Goal: Obtain resource: Obtain resource

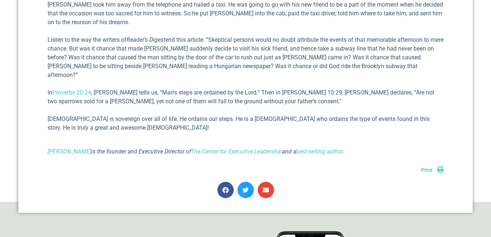
scroll to position [800, 0]
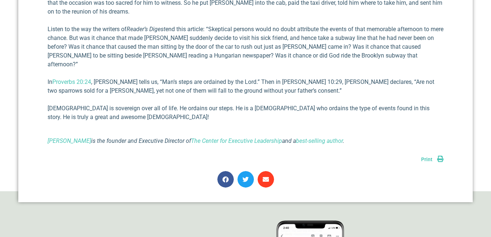
click at [266, 176] on icon "Share on email" at bounding box center [266, 179] width 6 height 6
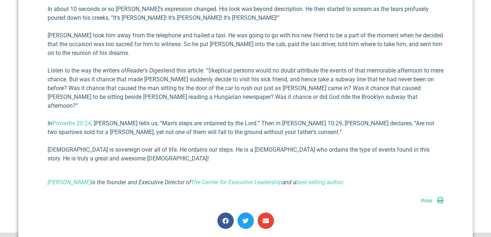
scroll to position [763, 0]
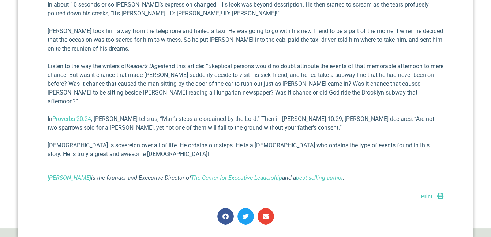
click at [440, 193] on link "Print" at bounding box center [432, 196] width 22 height 6
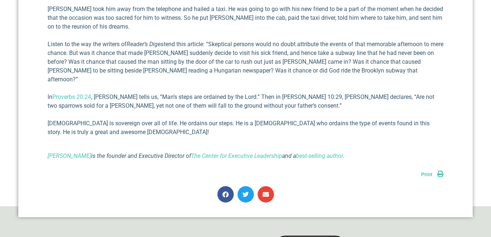
scroll to position [786, 0]
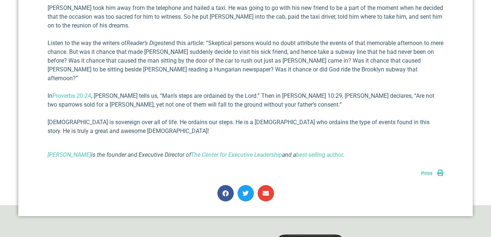
click at [439, 170] on link "Print" at bounding box center [432, 173] width 22 height 6
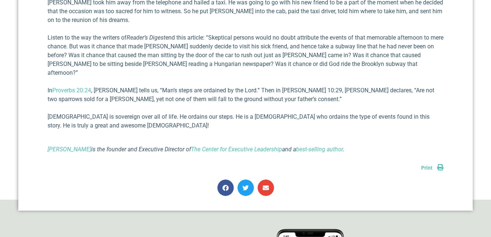
scroll to position [793, 0]
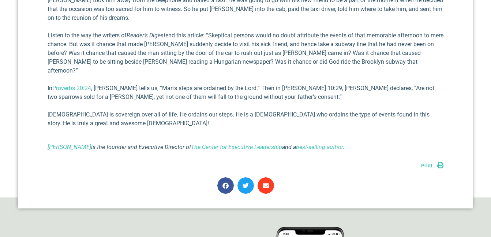
click at [268, 182] on icon "Share on email" at bounding box center [266, 185] width 6 height 6
